Goal: Task Accomplishment & Management: Use online tool/utility

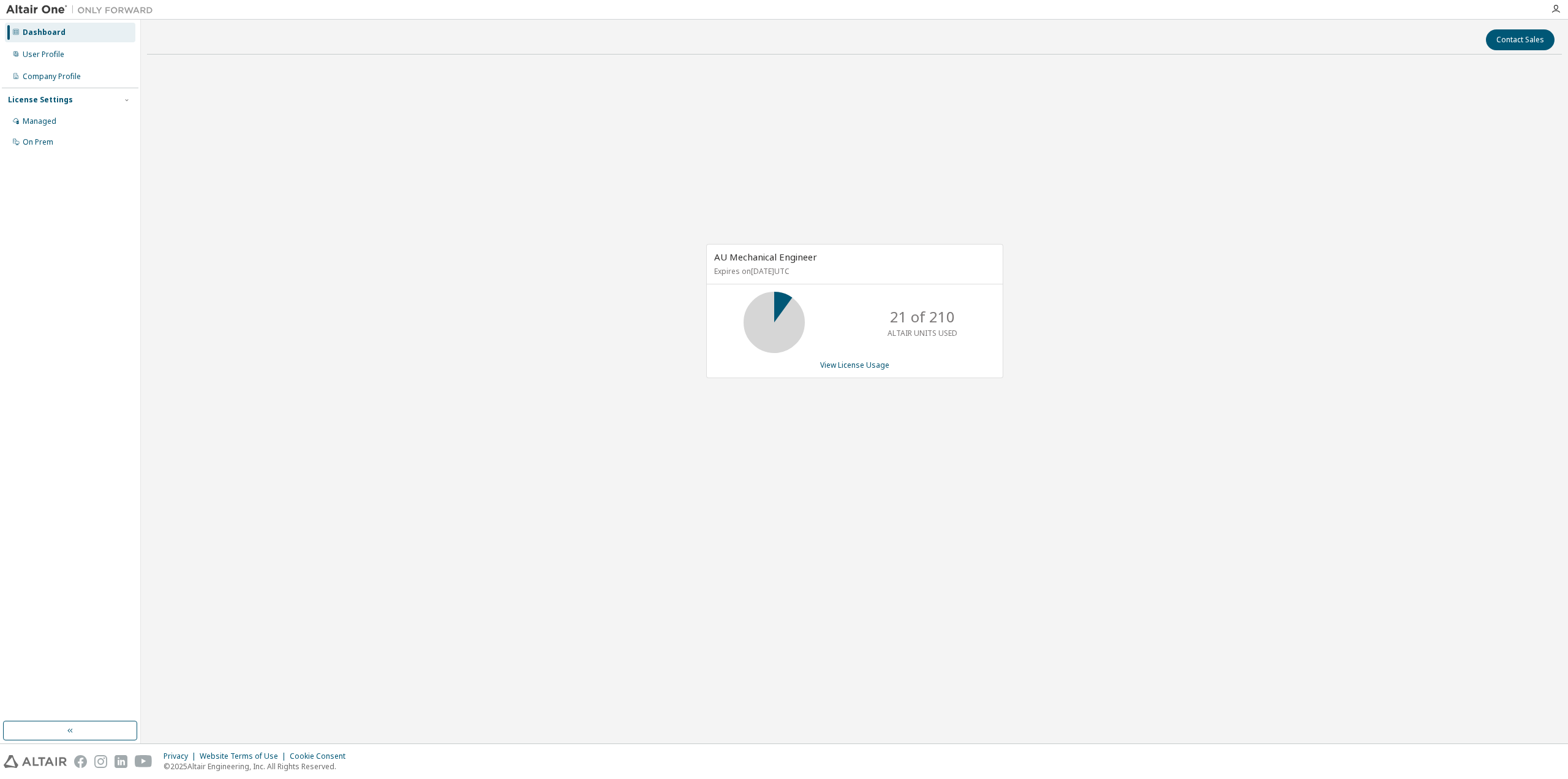
click at [836, 371] on div "AU Mechanical Engineer Expires on April 1, 2026 UTC 21 of 210 ALTAIR UNITS USED…" at bounding box center [854, 311] width 297 height 135
click at [836, 369] on link "View License Usage" at bounding box center [854, 365] width 69 height 11
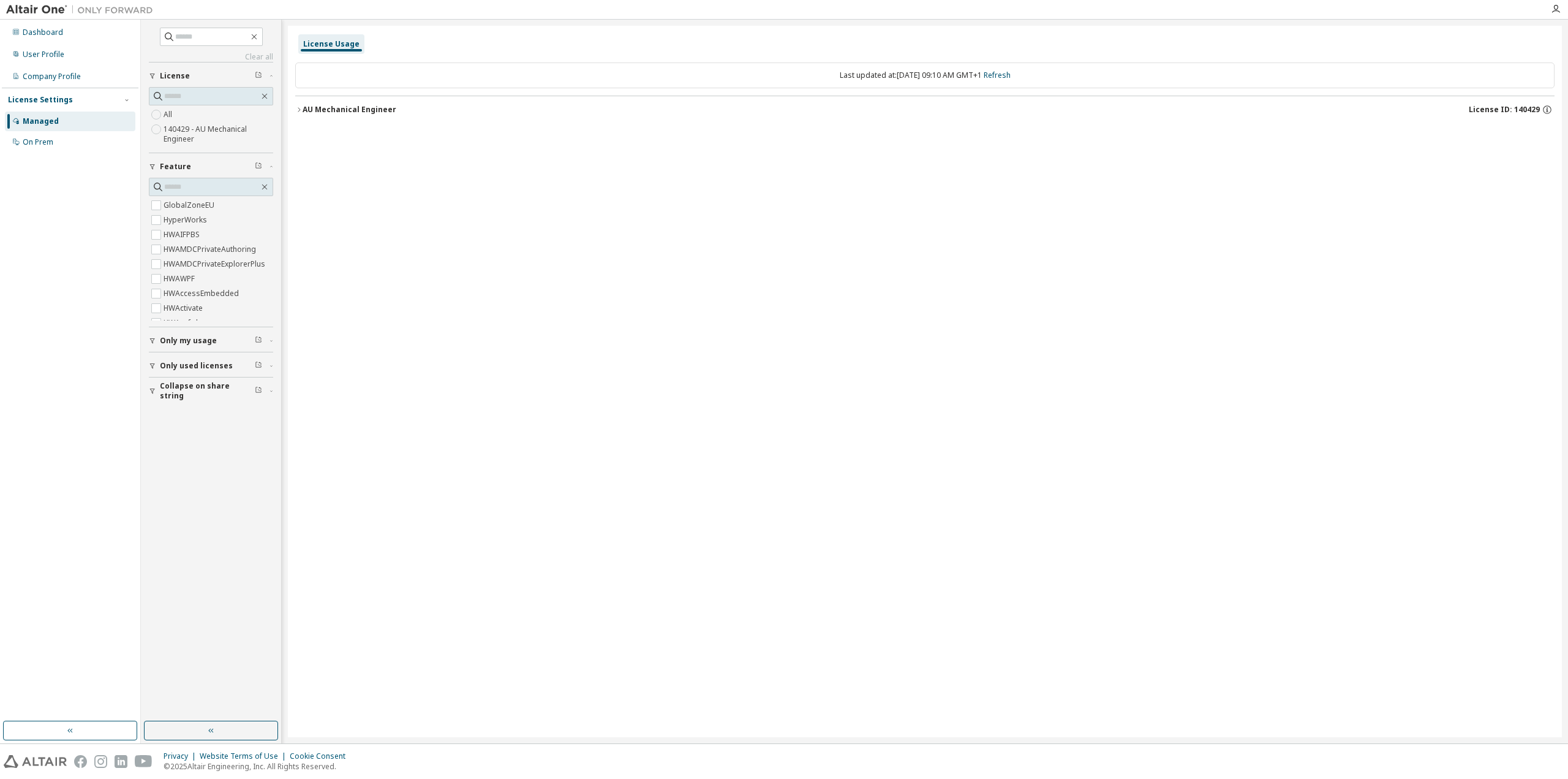
click at [1487, 48] on div "License Usage" at bounding box center [925, 44] width 1259 height 22
click at [39, 53] on div "User Profile" at bounding box center [43, 54] width 41 height 10
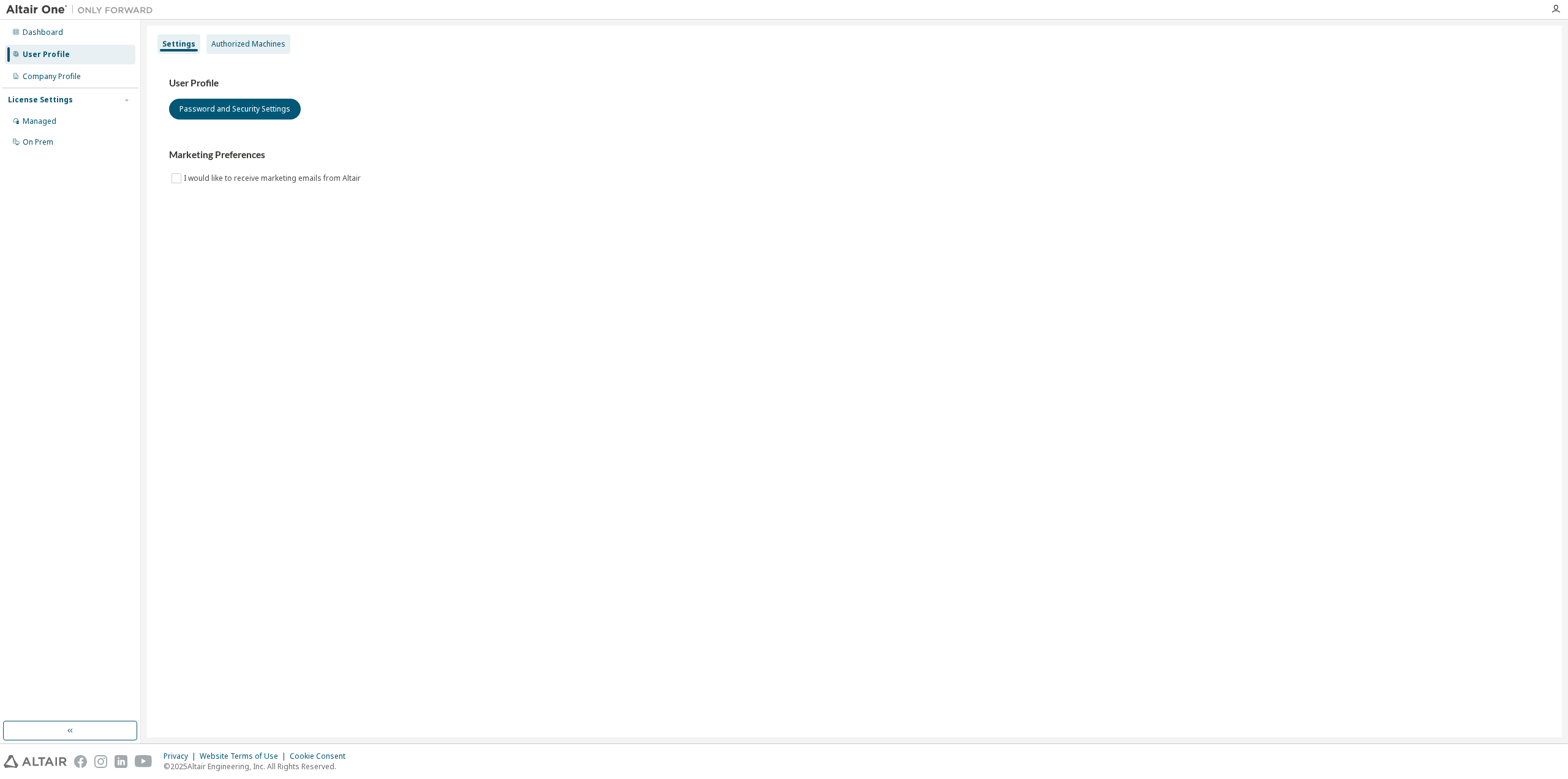
click at [252, 39] on div "Authorized Machines" at bounding box center [248, 44] width 74 height 10
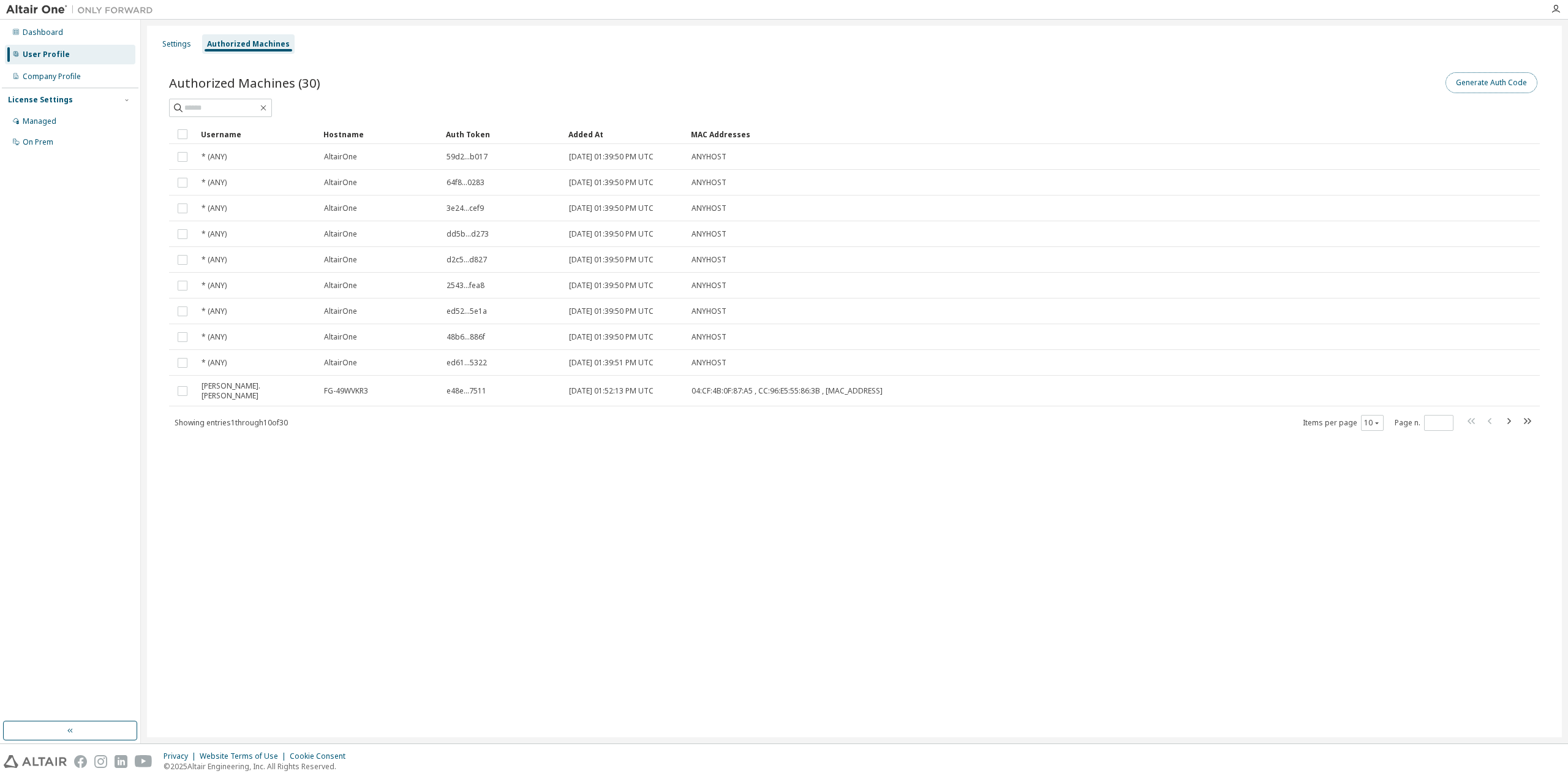
click at [1479, 84] on button "Generate Auth Code" at bounding box center [1492, 83] width 91 height 21
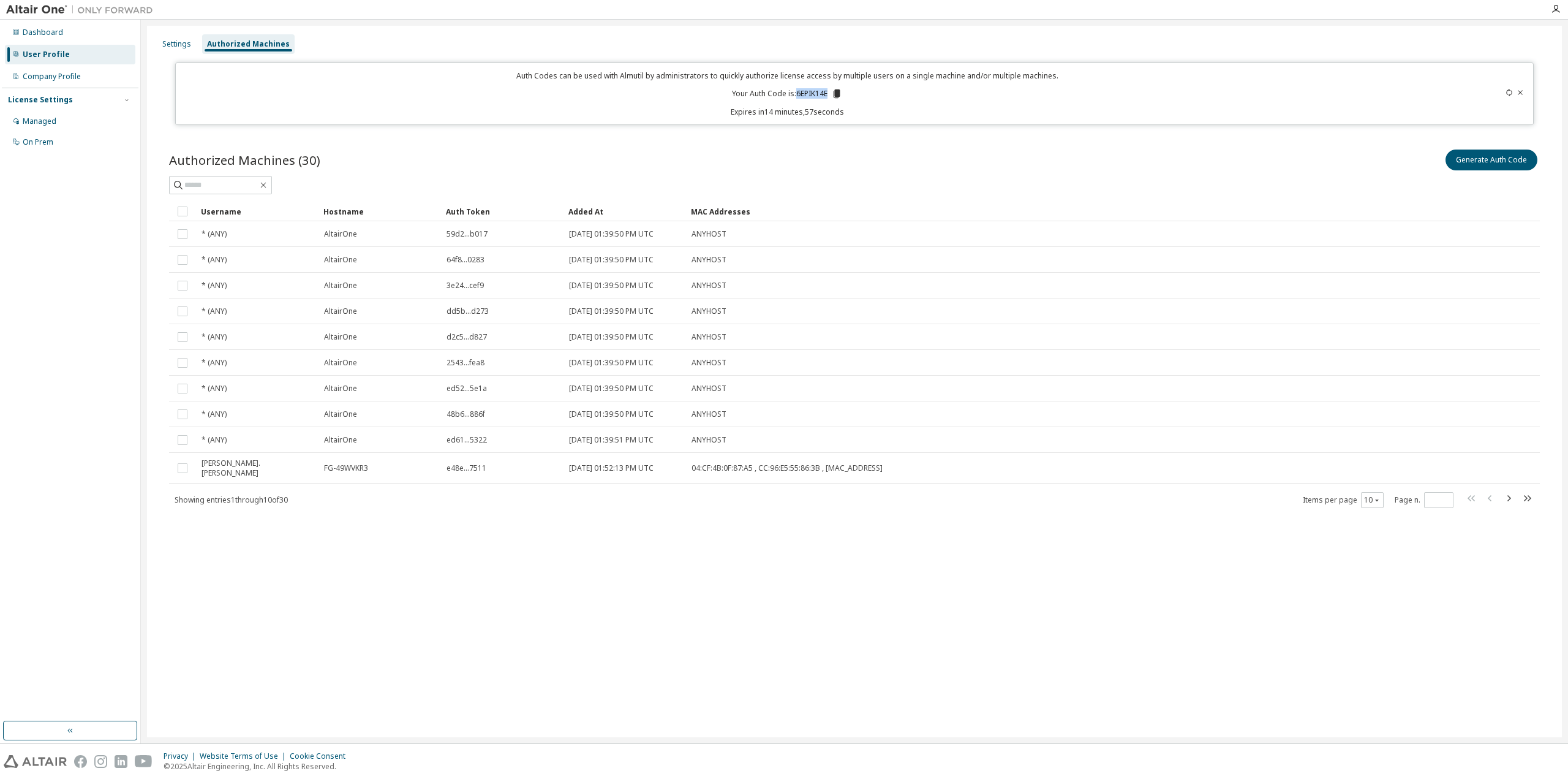
drag, startPoint x: 798, startPoint y: 93, endPoint x: 828, endPoint y: 95, distance: 30.1
click at [828, 95] on p "Your Auth Code is: 6EPIK14E" at bounding box center [787, 93] width 110 height 11
copy p "6EPIK14E"
